Goal: Use online tool/utility: Utilize a website feature to perform a specific function

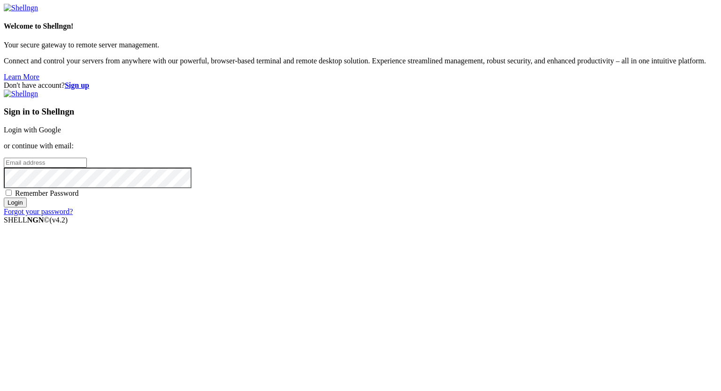
type input "[PERSON_NAME][EMAIL_ADDRESS][DOMAIN_NAME]"
click at [27, 207] on input "Login" at bounding box center [15, 203] width 23 height 10
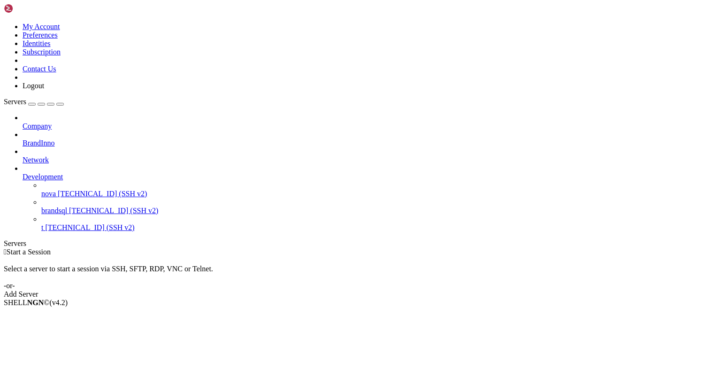
click at [81, 223] on span "[TECHNICAL_ID] (SSH v2)" at bounding box center [89, 227] width 89 height 8
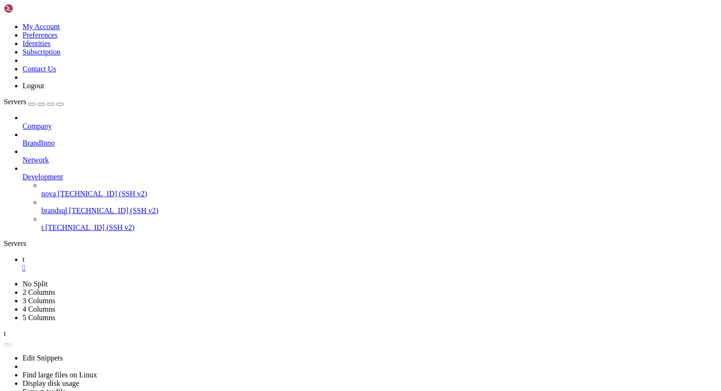
click at [145, 264] on div "" at bounding box center [370, 268] width 694 height 8
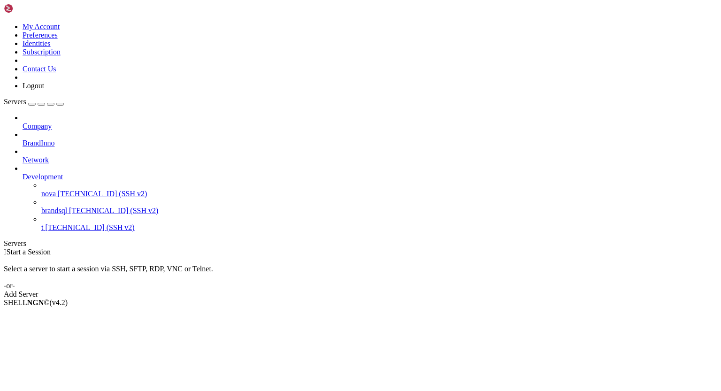
click at [23, 139] on icon at bounding box center [23, 139] width 0 height 0
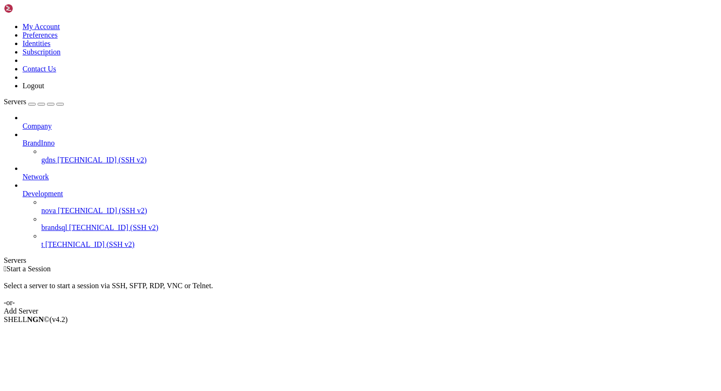
click at [76, 156] on span "[TECHNICAL_ID] (SSH v2)" at bounding box center [101, 160] width 89 height 8
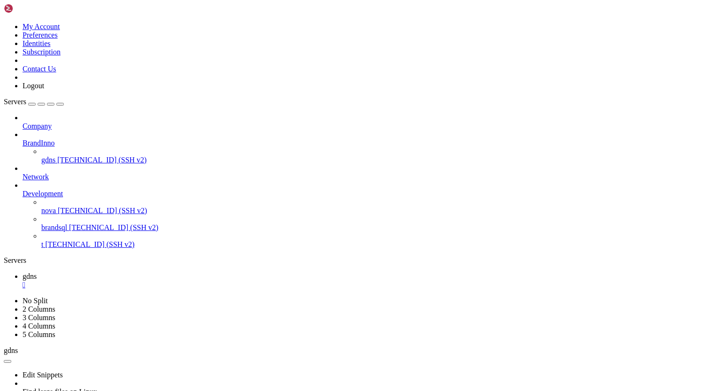
scroll to position [29672, 0]
drag, startPoint x: 7, startPoint y: 758, endPoint x: 44, endPoint y: 758, distance: 36.6
